Goal: Task Accomplishment & Management: Use online tool/utility

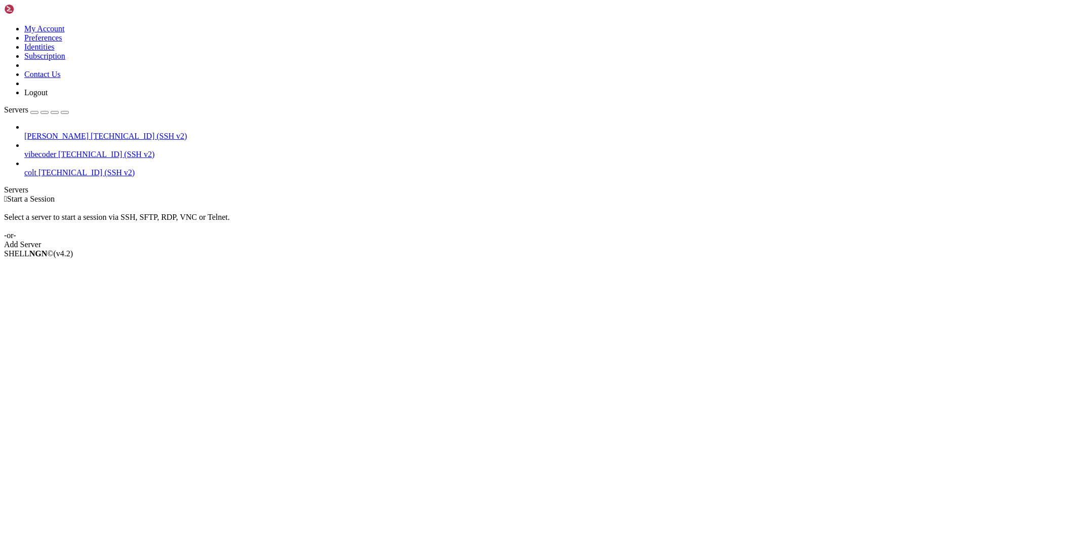
click at [56, 150] on span "vibecoder" at bounding box center [40, 154] width 32 height 9
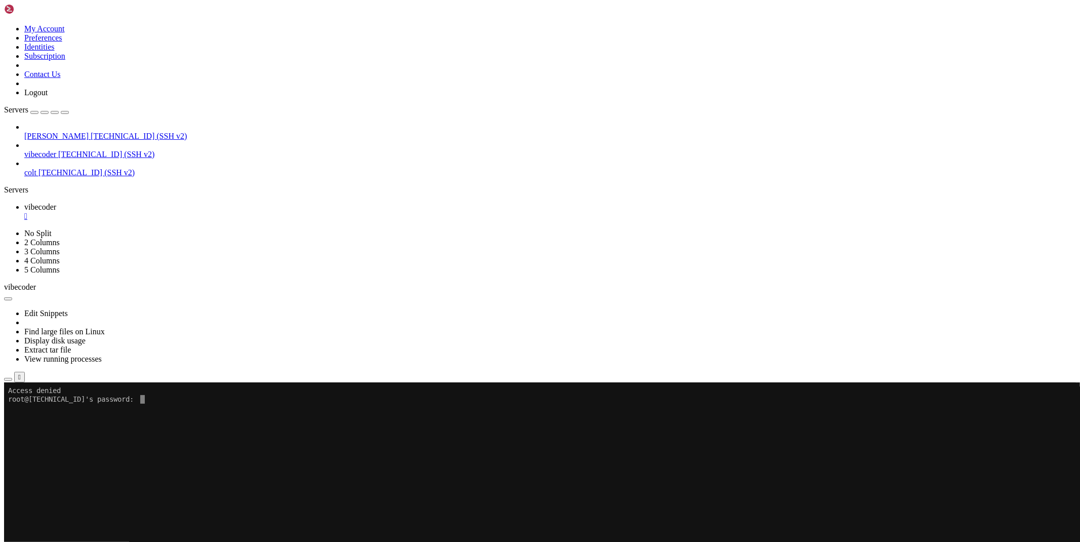
drag, startPoint x: 228, startPoint y: 507, endPoint x: 276, endPoint y: 447, distance: 77.5
click at [276, 447] on x-row at bounding box center [480, 450] width 944 height 9
drag, startPoint x: 272, startPoint y: 468, endPoint x: 261, endPoint y: 436, distance: 34.6
click at [261, 436] on x-row at bounding box center [480, 433] width 944 height 9
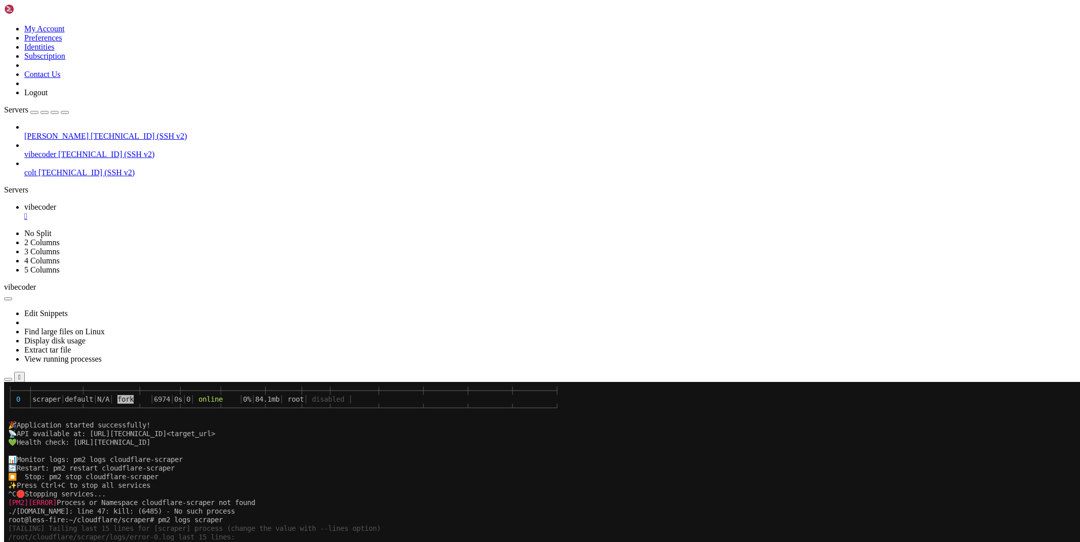
scroll to position [2548, 0]
click at [188, 212] on div "" at bounding box center [550, 216] width 1052 height 9
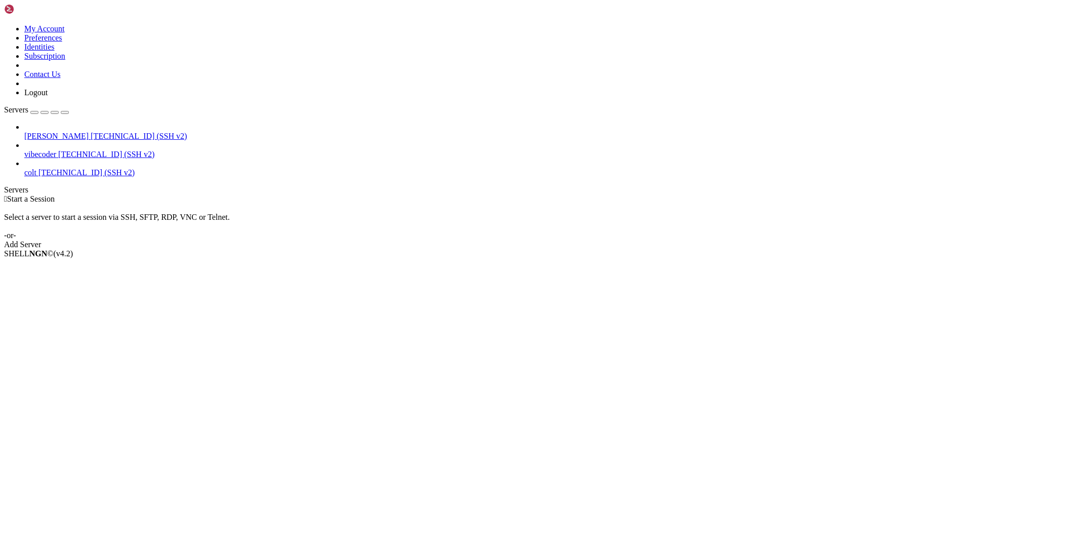
click at [43, 150] on span "vibecoder" at bounding box center [40, 154] width 32 height 9
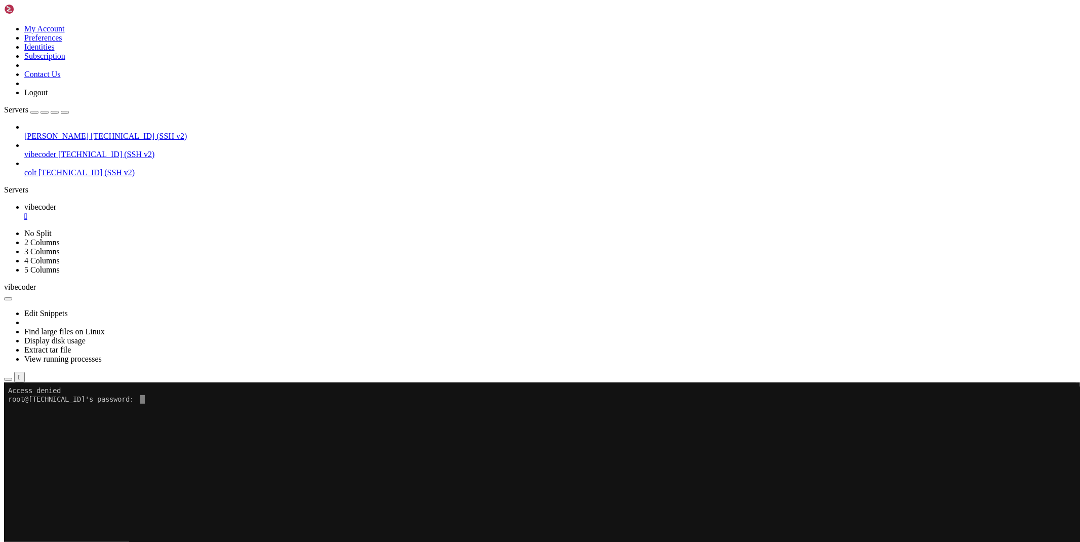
scroll to position [5, 1]
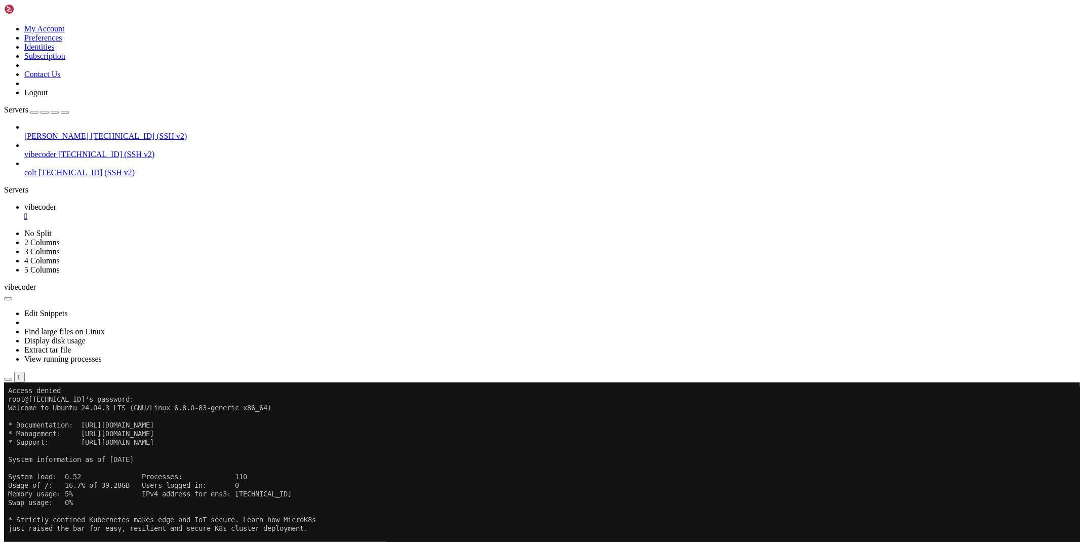
drag, startPoint x: 95, startPoint y: 681, endPoint x: 8, endPoint y: 642, distance: 95.4
drag, startPoint x: 115, startPoint y: 769, endPoint x: 12, endPoint y: 693, distance: 128.2
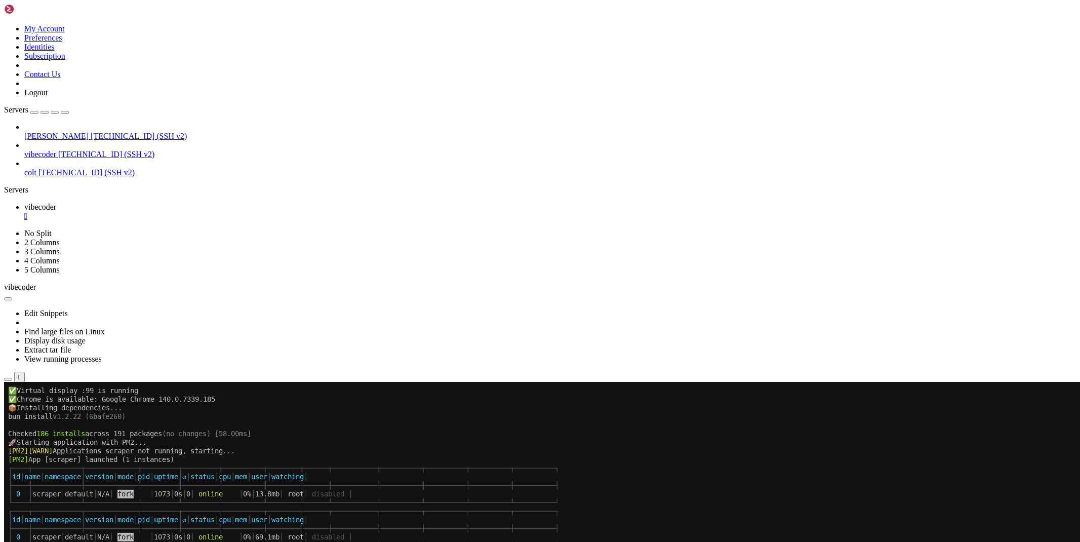
scroll to position [290, 0]
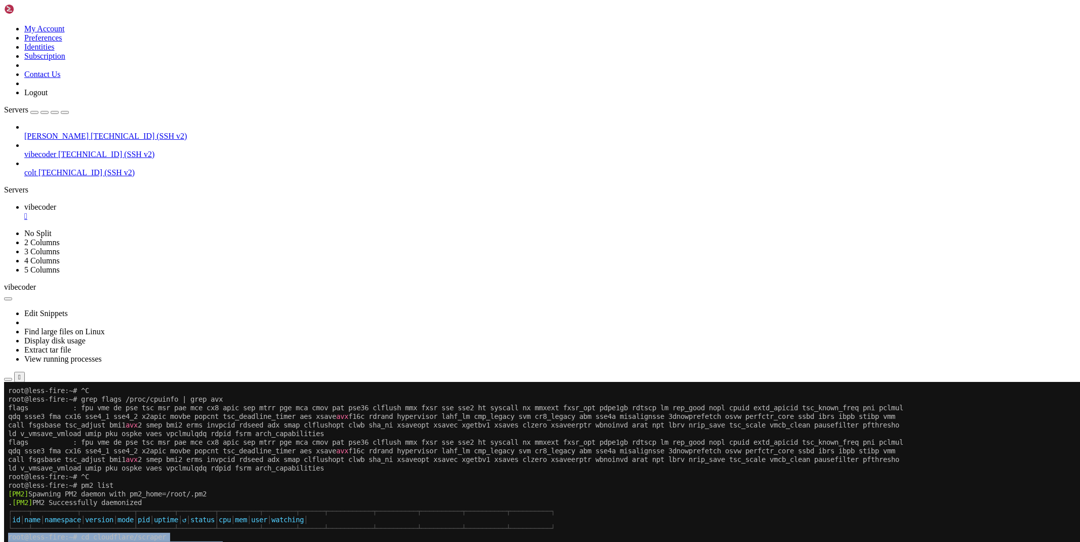
drag, startPoint x: 155, startPoint y: 651, endPoint x: 9, endPoint y: 537, distance: 185.5
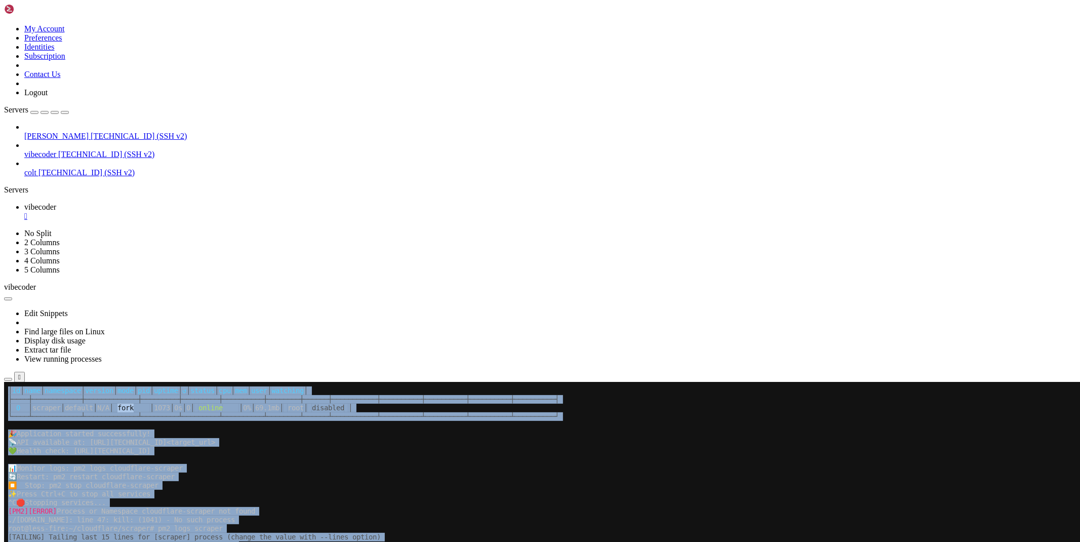
scroll to position [775, 0]
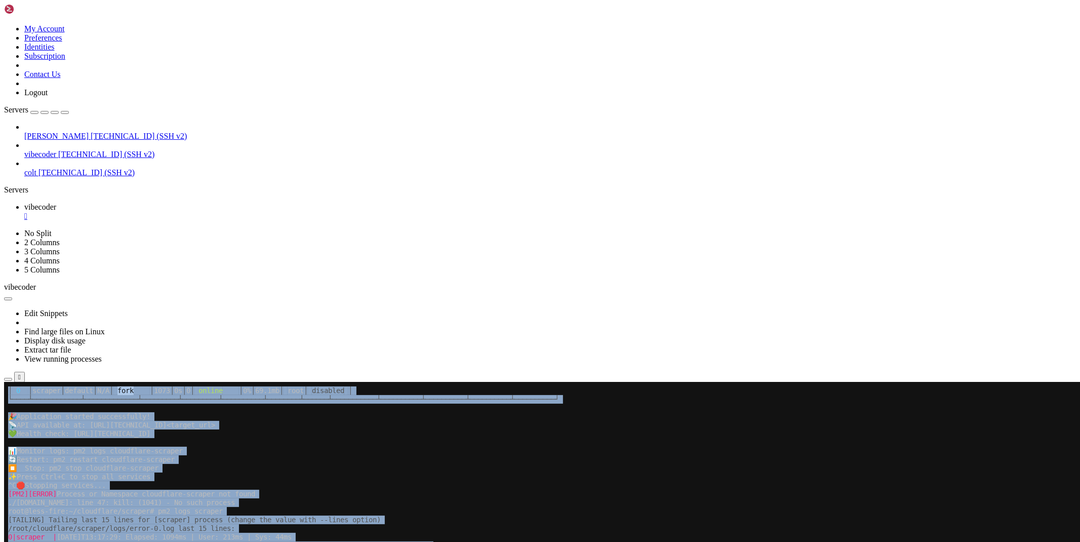
click at [91, 132] on span "[TECHNICAL_ID] (SSH v2)" at bounding box center [139, 136] width 96 height 9
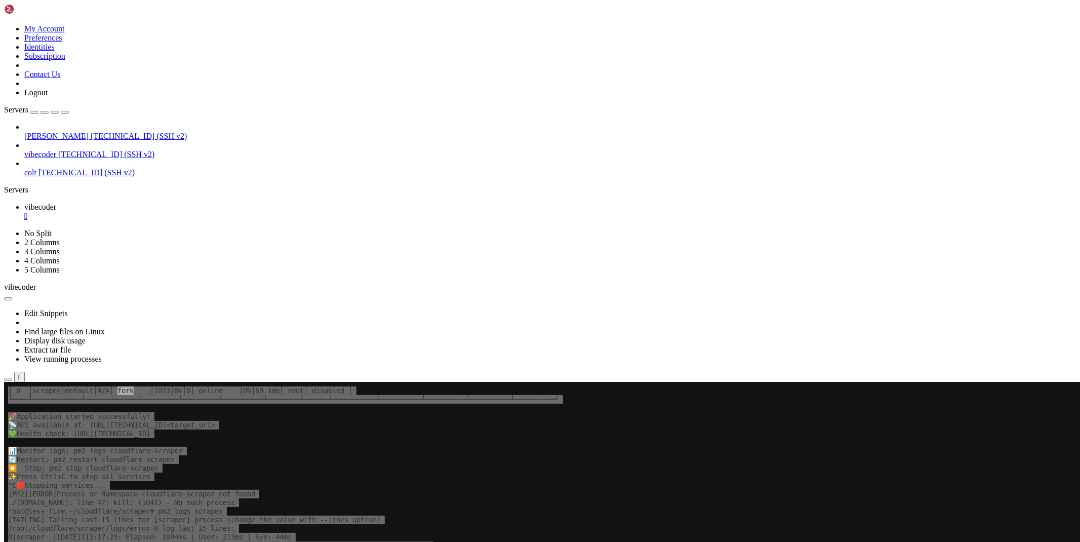
click at [91, 132] on span "[TECHNICAL_ID] (SSH v2)" at bounding box center [139, 136] width 96 height 9
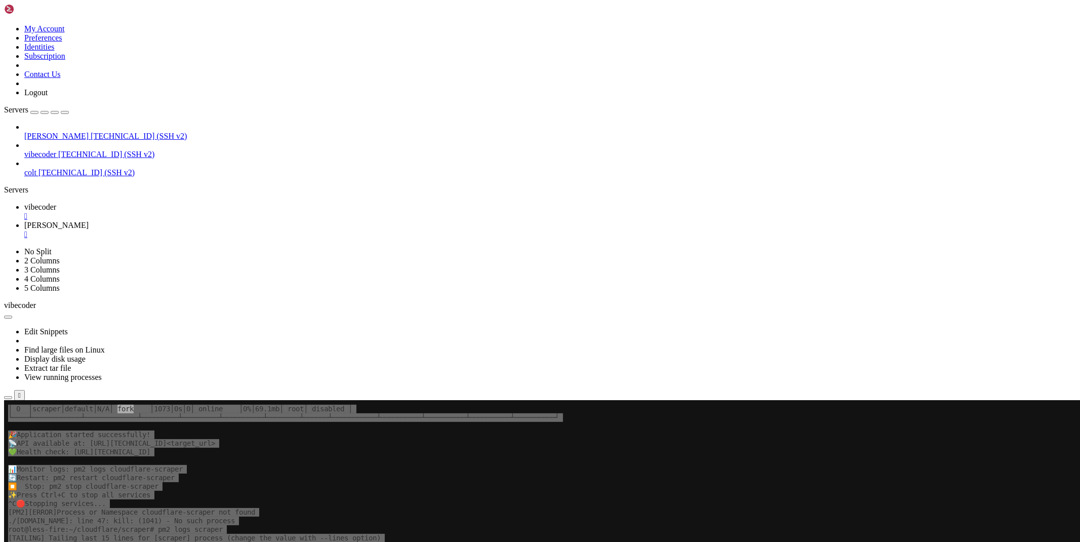
scroll to position [0, 0]
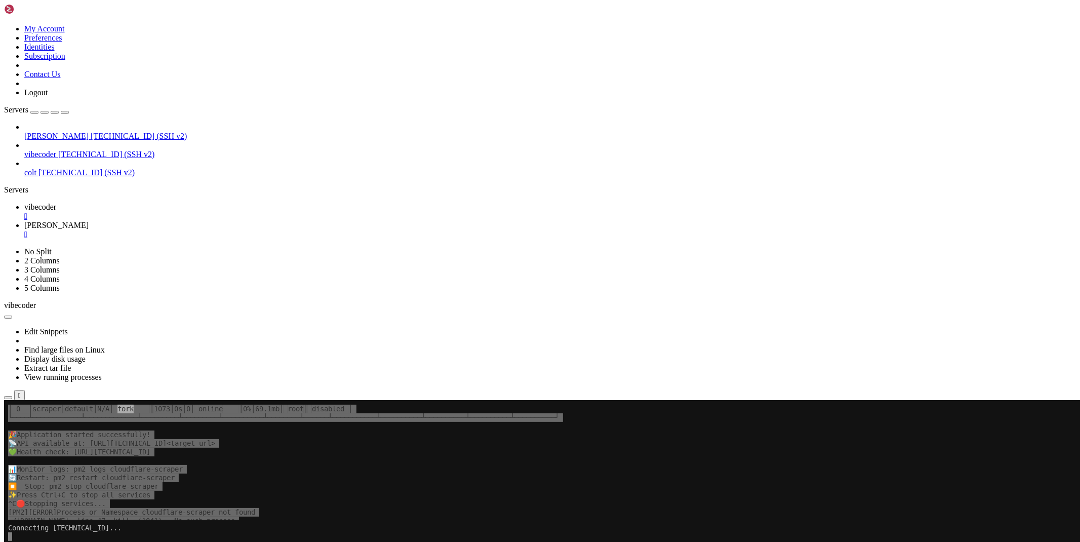
click at [185, 203] on link "vibecoder " at bounding box center [550, 212] width 1052 height 18
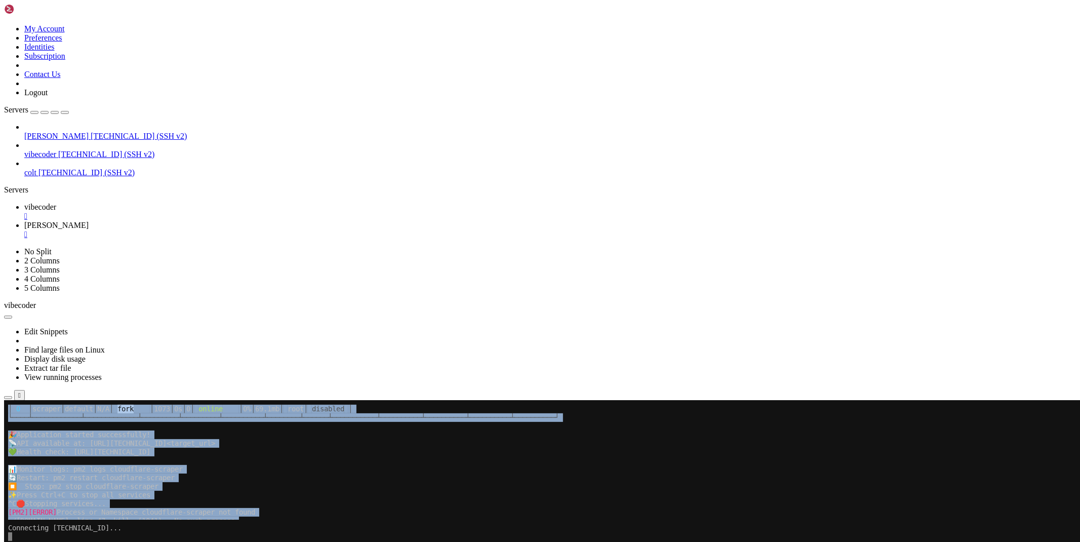
drag, startPoint x: 43, startPoint y: 865, endPoint x: 4, endPoint y: 865, distance: 39.0
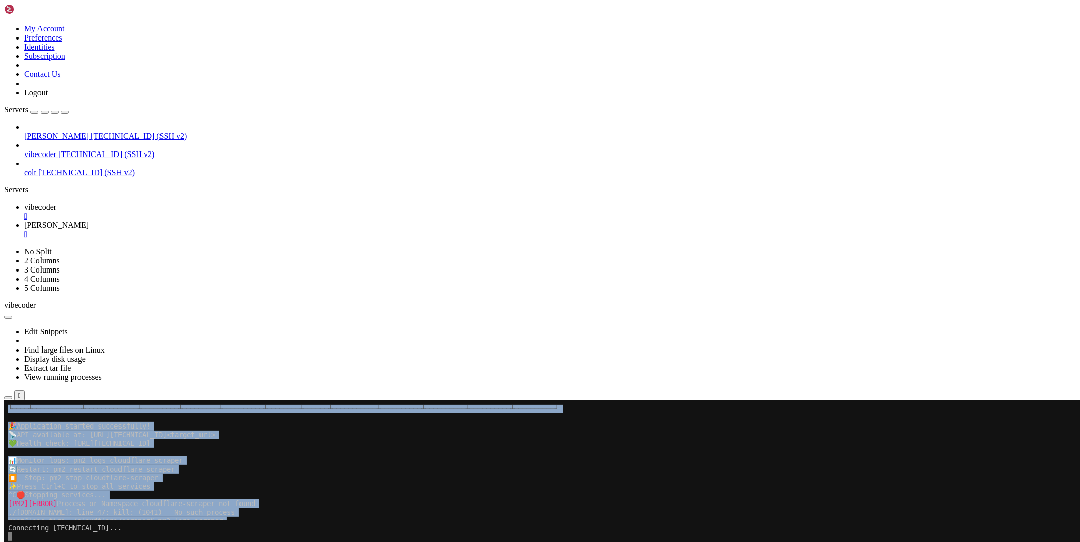
scroll to position [783, 0]
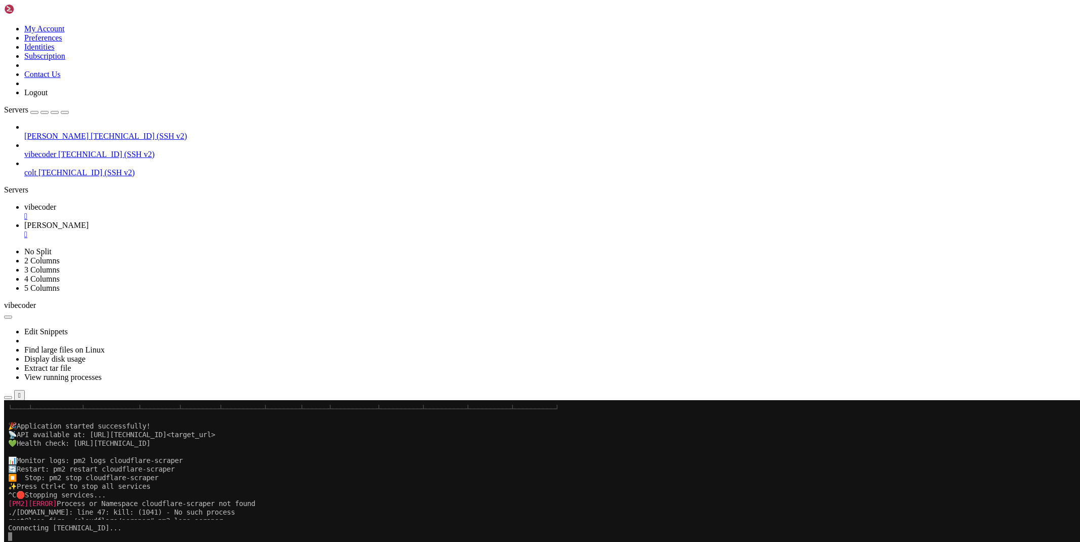
drag, startPoint x: 42, startPoint y: 853, endPoint x: 9, endPoint y: 856, distance: 33.5
click at [186, 203] on link "vibecoder " at bounding box center [550, 212] width 1052 height 18
click at [186, 212] on div "" at bounding box center [550, 216] width 1052 height 9
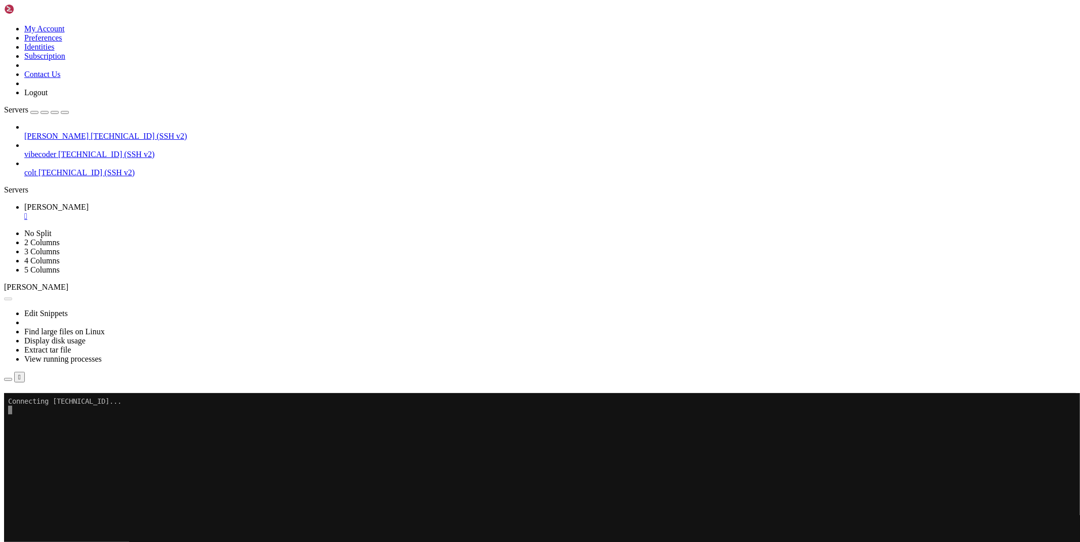
click at [45, 402] on button "Reconnect" at bounding box center [24, 407] width 41 height 11
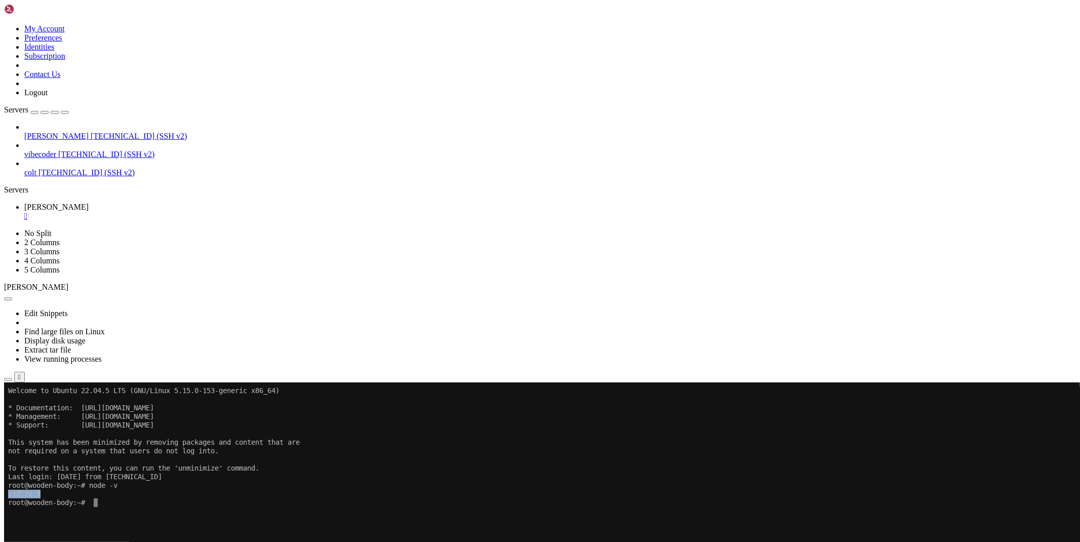
drag, startPoint x: 43, startPoint y: 493, endPoint x: 8, endPoint y: 493, distance: 34.9
click at [8, 493] on x-row "v12.22.9" at bounding box center [480, 493] width 944 height 9
click at [172, 203] on link "[PERSON_NAME] " at bounding box center [550, 212] width 1052 height 18
click at [171, 212] on div "" at bounding box center [550, 216] width 1052 height 9
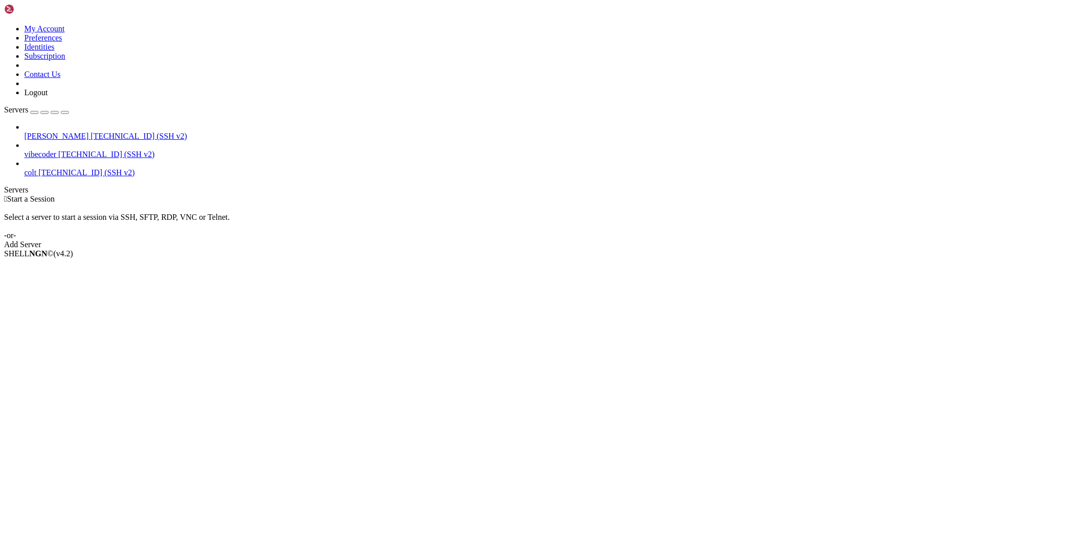
click at [56, 150] on span "vibecoder" at bounding box center [40, 154] width 32 height 9
click at [66, 150] on span "[TECHNICAL_ID] (SSH v2)" at bounding box center [106, 154] width 96 height 9
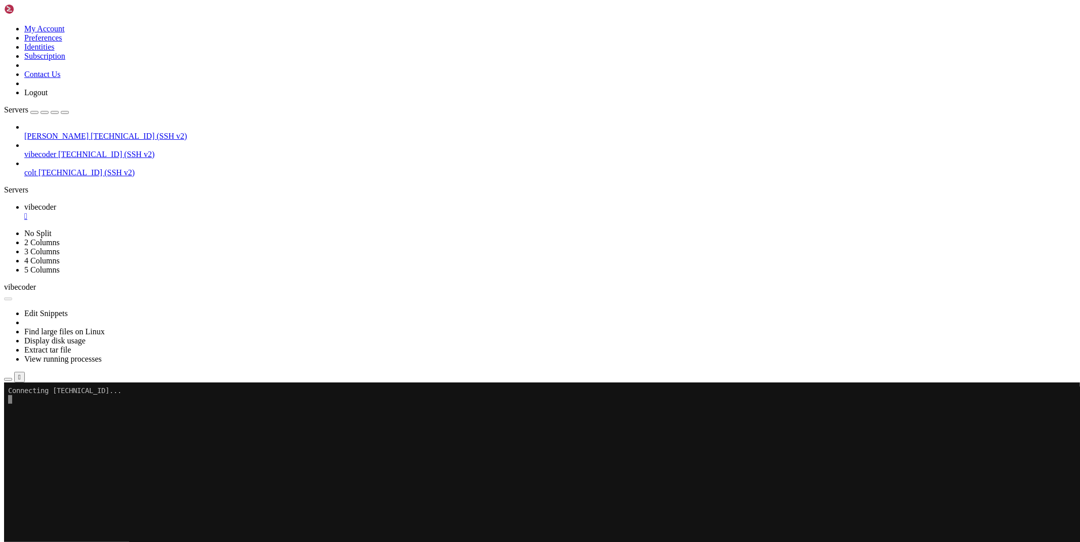
scroll to position [0, 0]
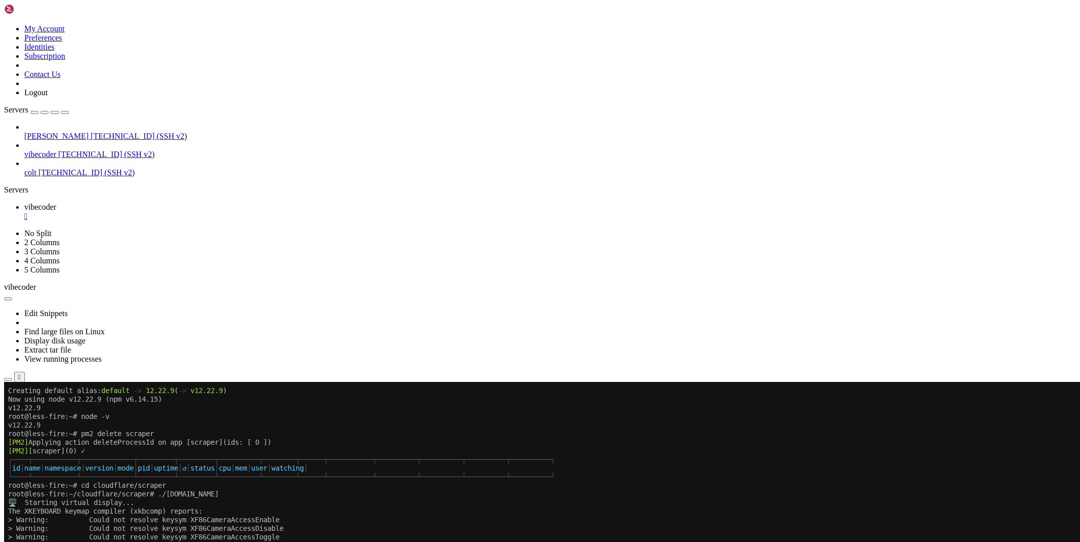
scroll to position [668, 0]
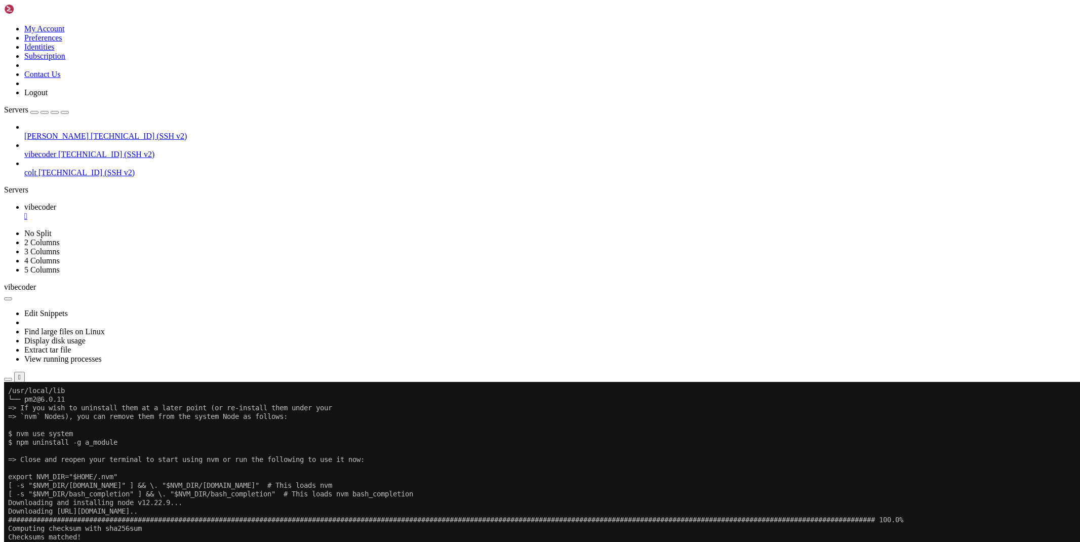
drag, startPoint x: 331, startPoint y: 819, endPoint x: 8, endPoint y: 578, distance: 402.8
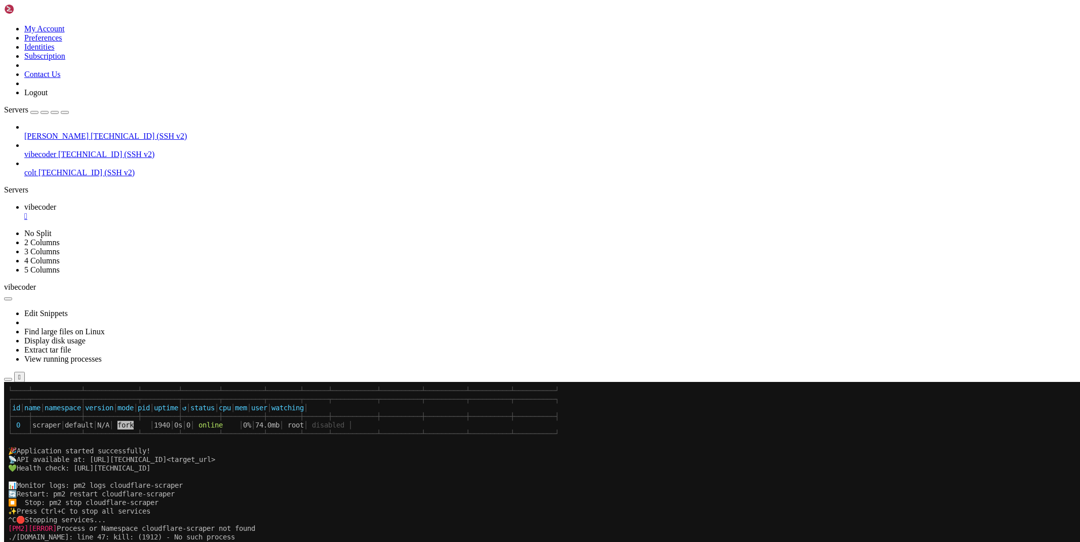
scroll to position [1239, 0]
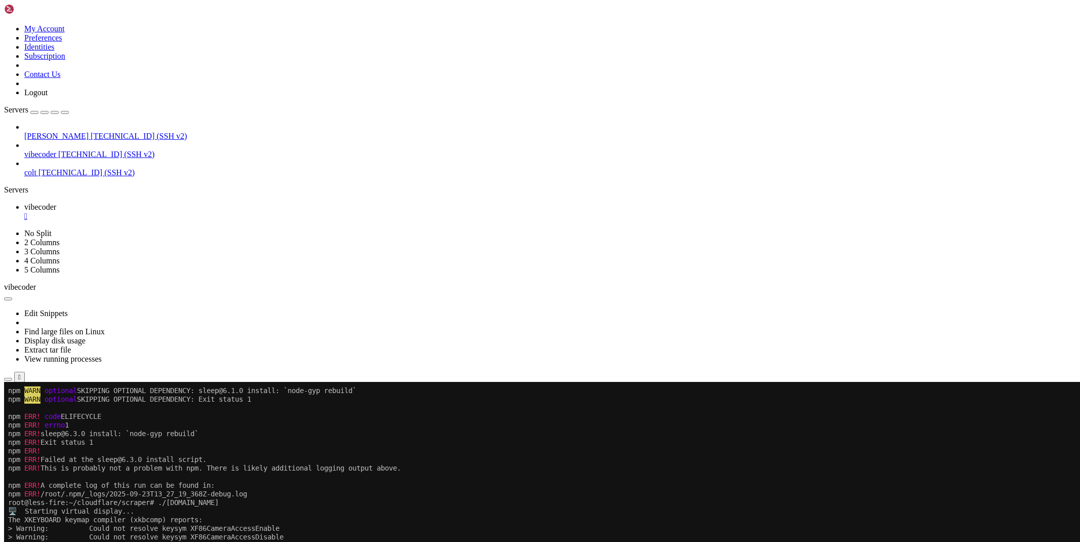
scroll to position [5104, 0]
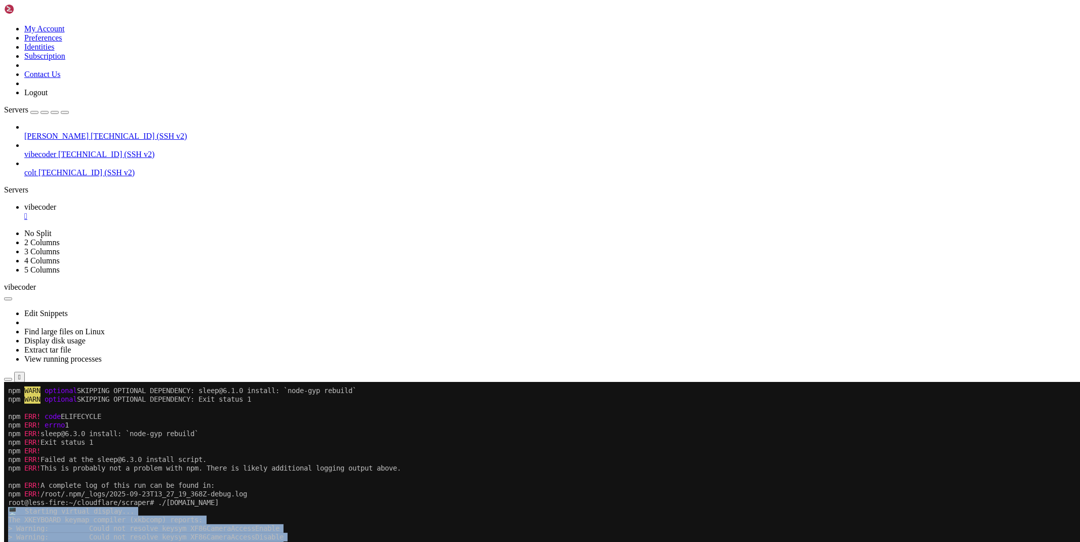
drag, startPoint x: 227, startPoint y: 672, endPoint x: 8, endPoint y: 511, distance: 271.8
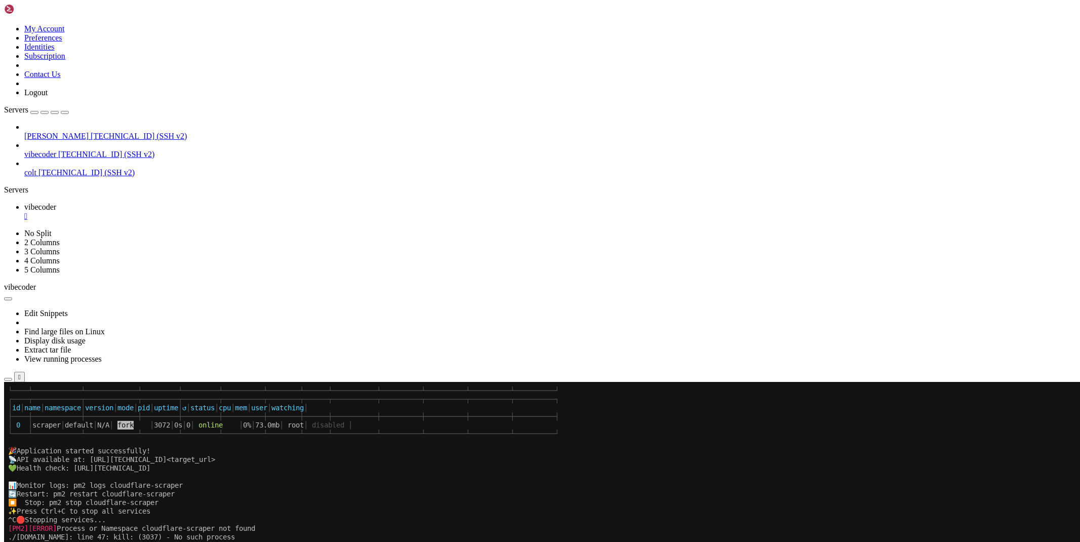
scroll to position [6156, 0]
drag, startPoint x: 169, startPoint y: 690, endPoint x: 9, endPoint y: 540, distance: 219.2
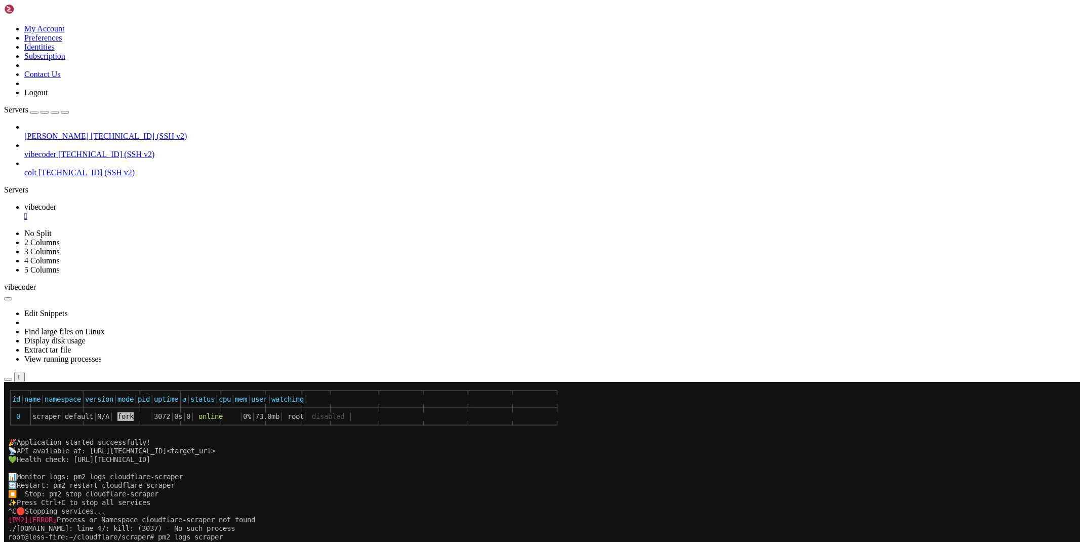
scroll to position [6164, 0]
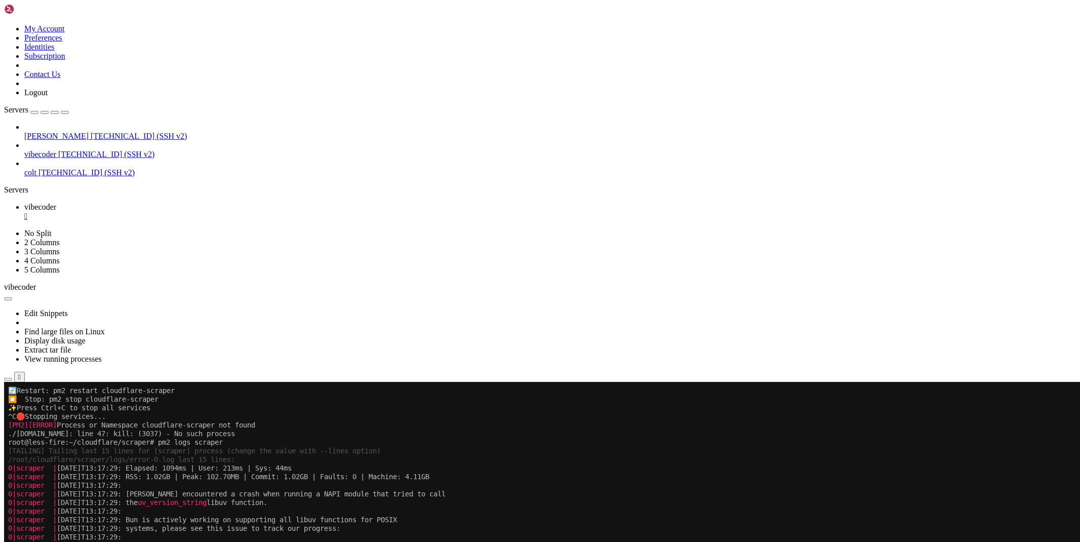
scroll to position [6258, 0]
click at [8, 379] on icon "button" at bounding box center [8, 379] width 0 height 0
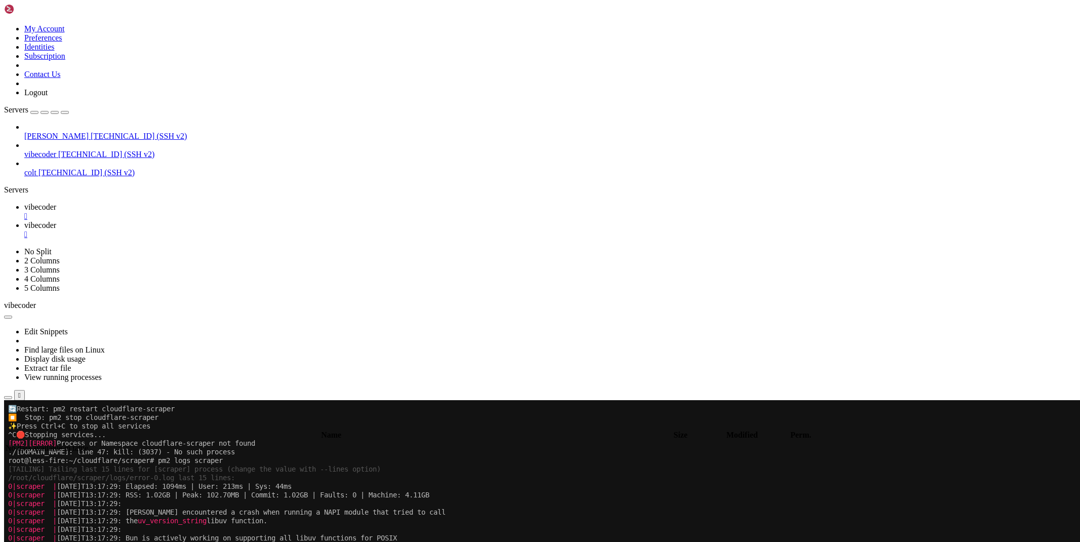
click at [250, 230] on div "" at bounding box center [550, 234] width 1052 height 9
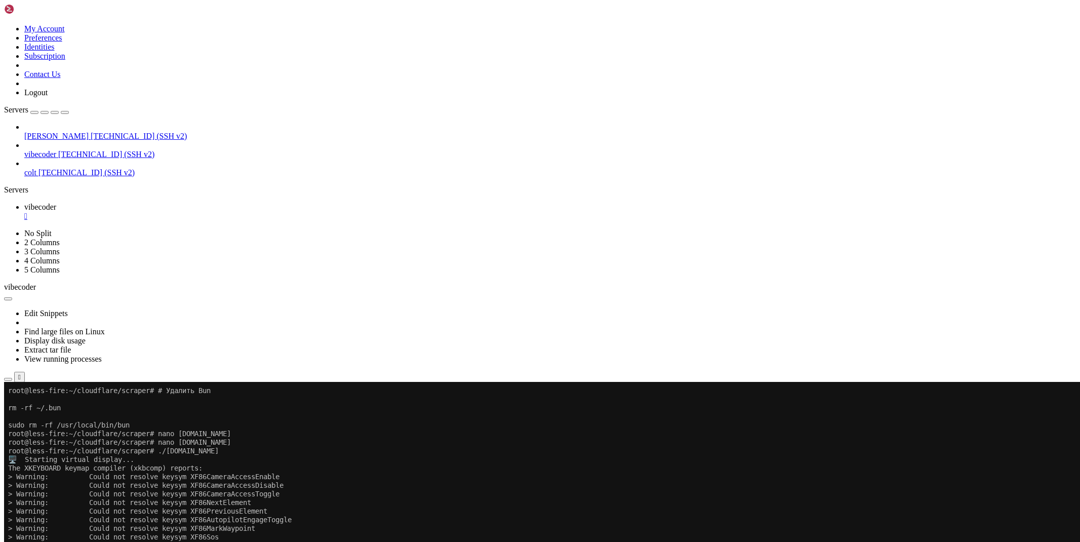
scroll to position [6098, 0]
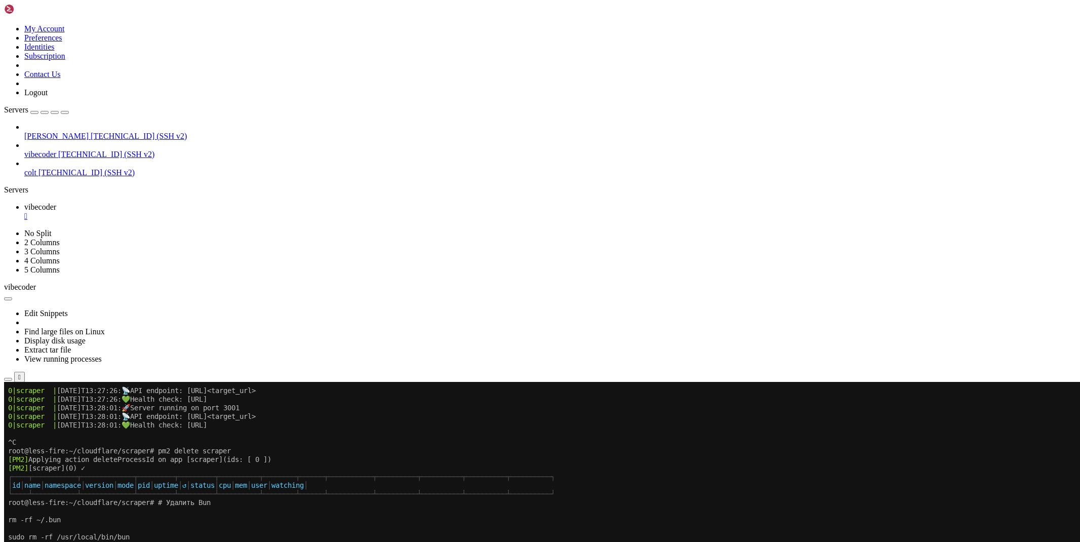
drag, startPoint x: 174, startPoint y: 848, endPoint x: 11, endPoint y: 501, distance: 383.5
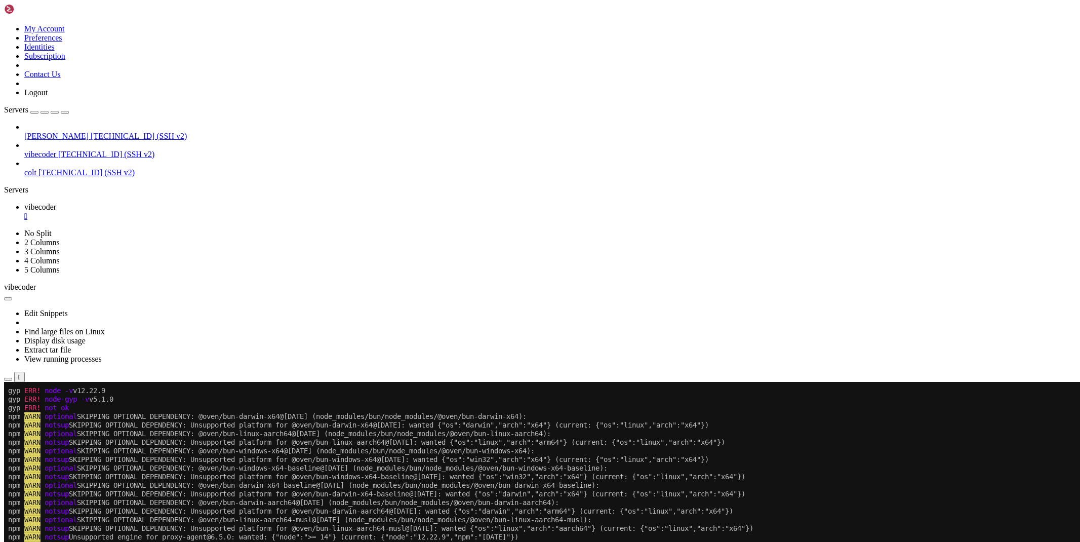
scroll to position [7137, 0]
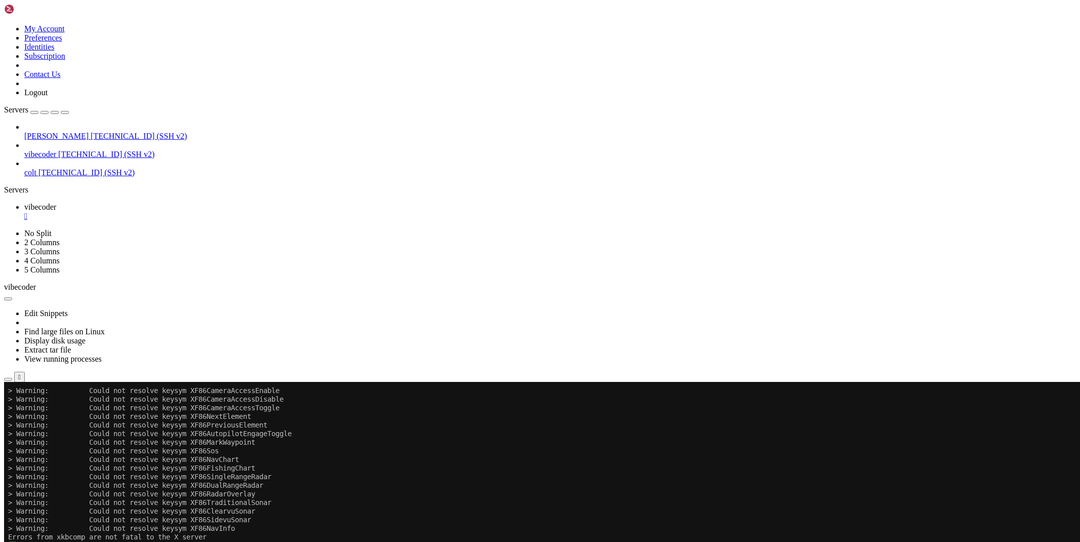
scroll to position [7547, 0]
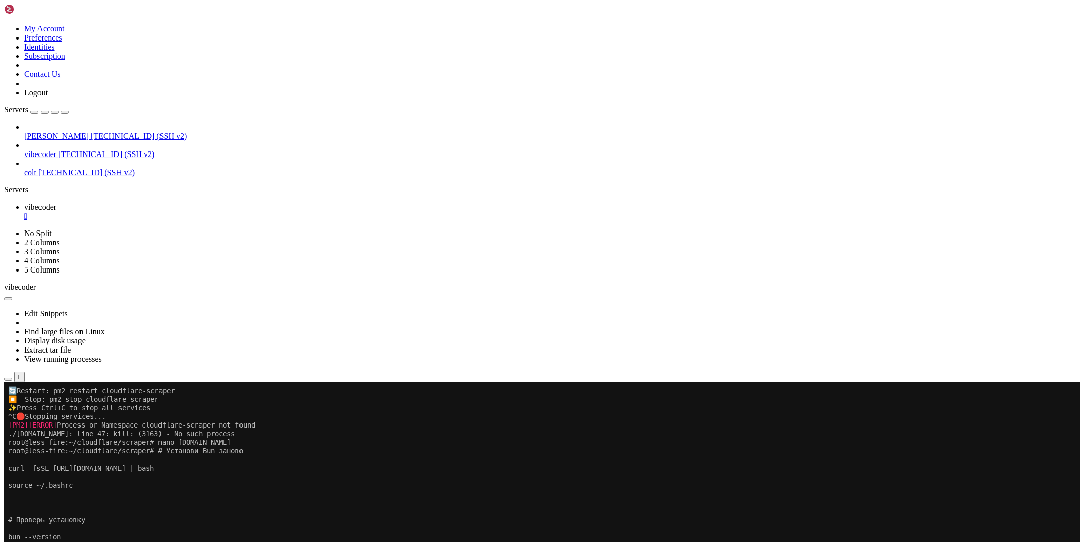
drag, startPoint x: 337, startPoint y: 822, endPoint x: 8, endPoint y: 449, distance: 498.0
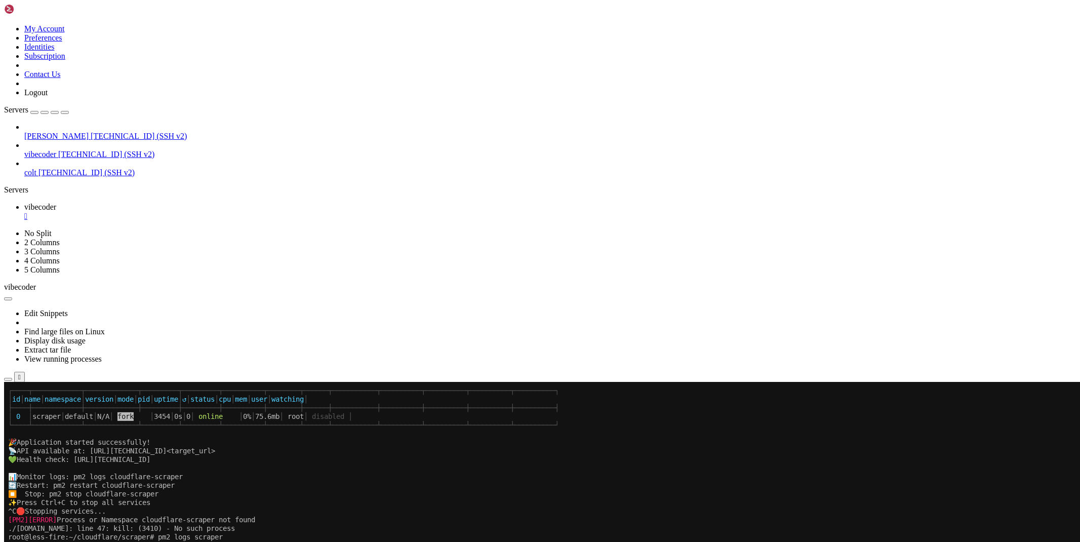
scroll to position [8238, 0]
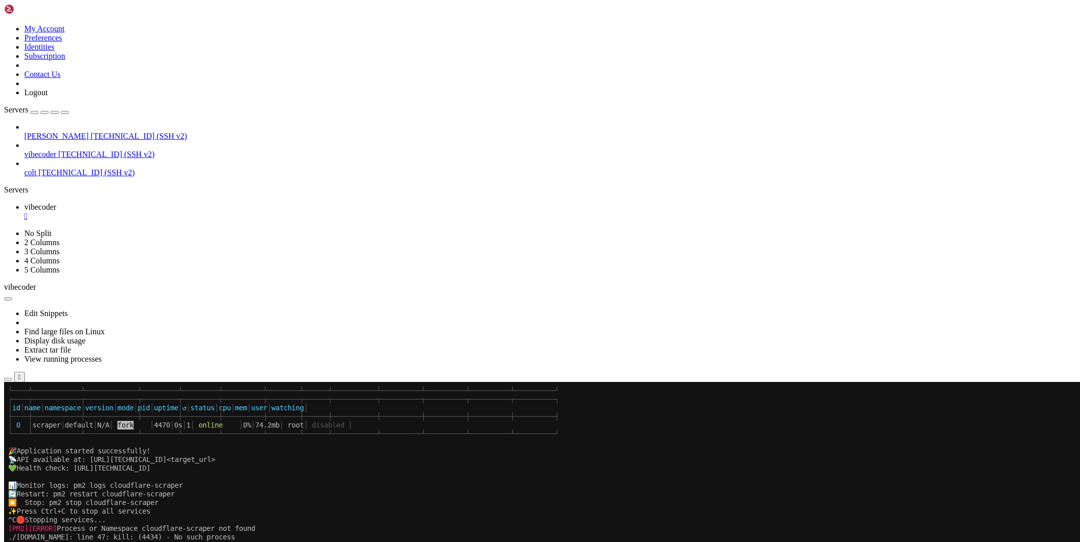
scroll to position [9573, 0]
drag, startPoint x: 1003, startPoint y: 535, endPoint x: 1036, endPoint y: 535, distance: 32.9
click at [1036, 418] on div "[TECHNICAL_ID] Connected" at bounding box center [540, 409] width 1072 height 18
copy span "[TECHNICAL_ID]"
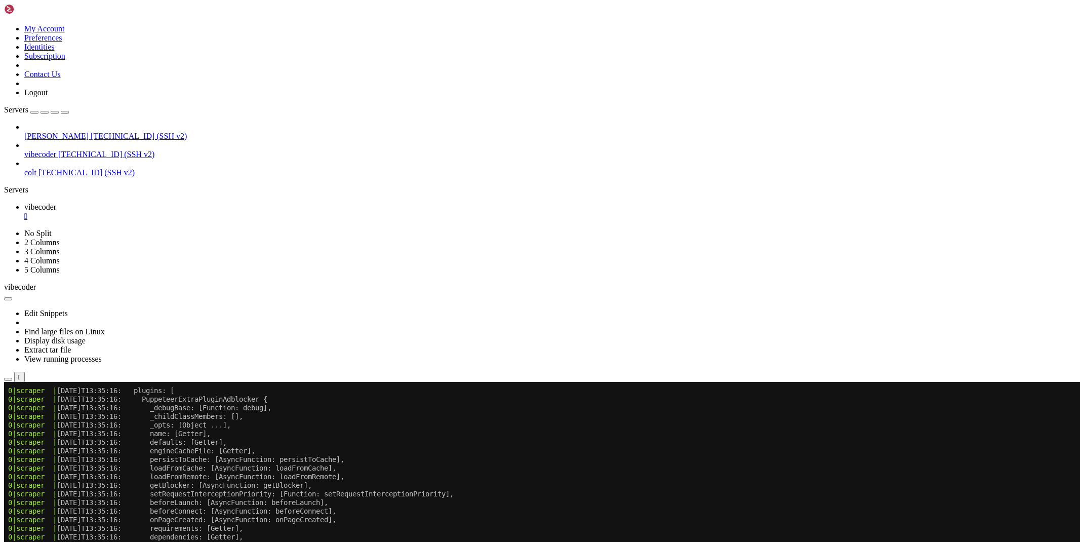
scroll to position [10107, 0]
